Goal: Information Seeking & Learning: Learn about a topic

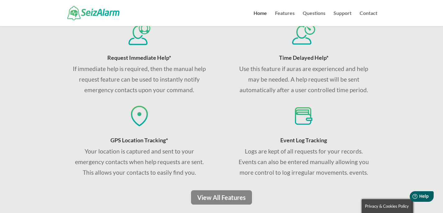
scroll to position [410, 0]
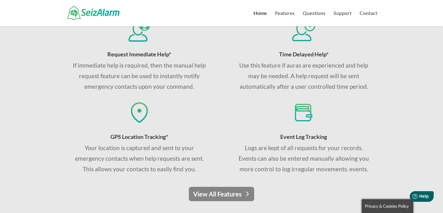
click at [213, 193] on link "View All Features" at bounding box center [221, 194] width 65 height 14
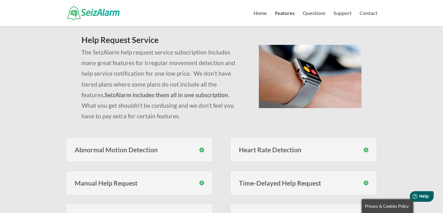
scroll to position [26, 0]
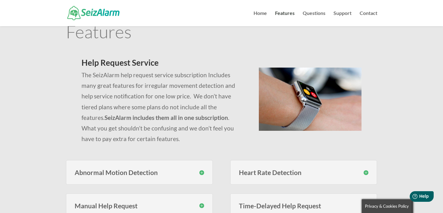
click at [202, 171] on h3 "Abnormal Motion Detection" at bounding box center [140, 172] width 130 height 7
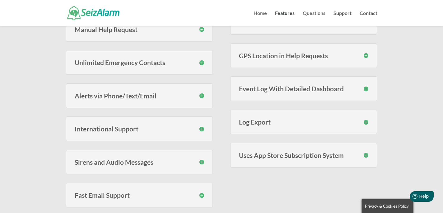
scroll to position [243, 0]
click at [202, 93] on h3 "Alerts via Phone/Text/Email" at bounding box center [140, 95] width 130 height 7
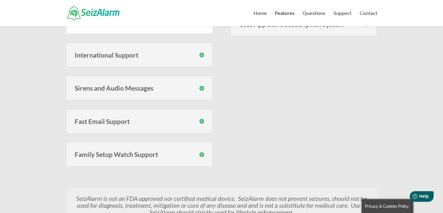
scroll to position [350, 0]
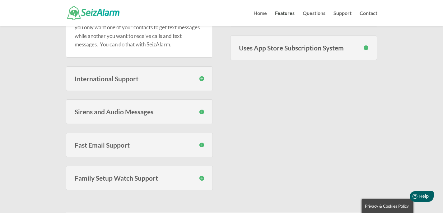
click at [200, 113] on h3 "Sirens and Audio Messages" at bounding box center [140, 111] width 130 height 7
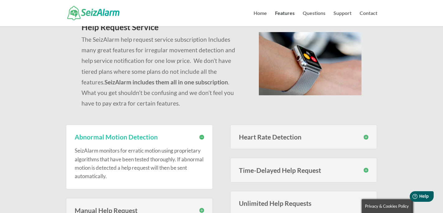
scroll to position [72, 0]
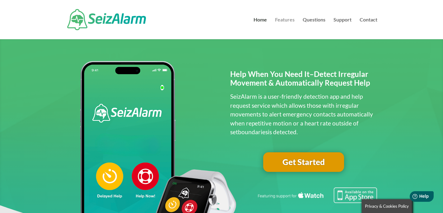
click at [280, 19] on link "Features" at bounding box center [285, 28] width 20 height 22
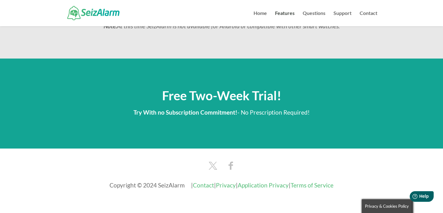
scroll to position [778, 0]
